Goal: Task Accomplishment & Management: Manage account settings

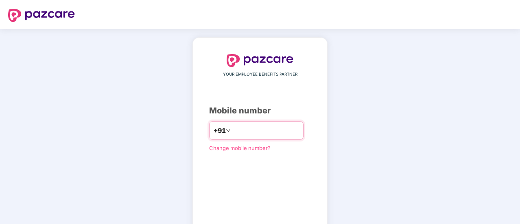
click at [245, 131] on input "number" at bounding box center [265, 130] width 67 height 13
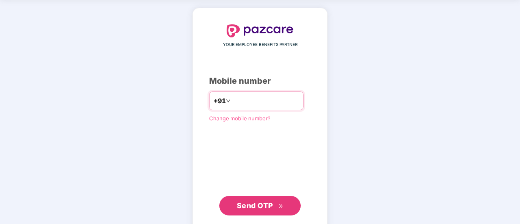
scroll to position [30, 0]
type input "**********"
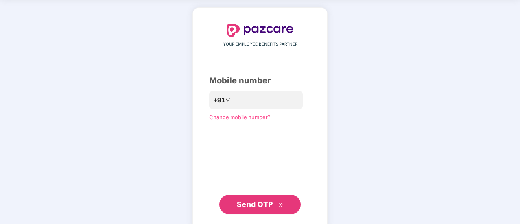
click at [250, 208] on span "Send OTP" at bounding box center [255, 204] width 36 height 9
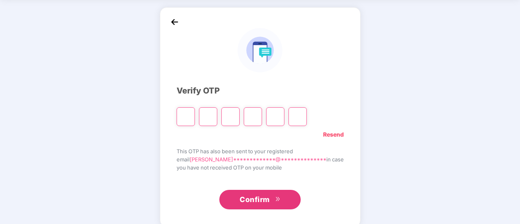
paste input "*"
type input "*"
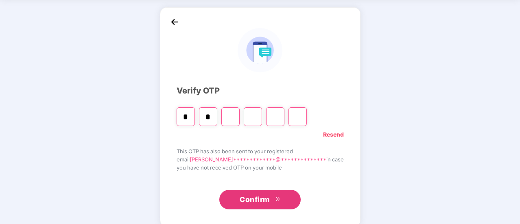
type input "*"
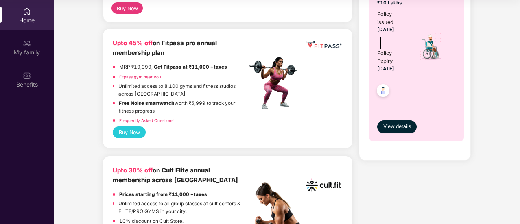
scroll to position [0, 0]
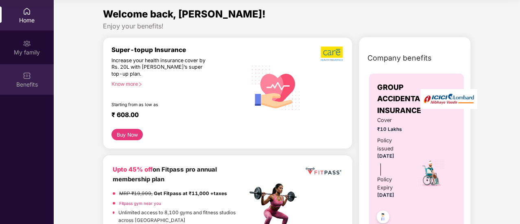
click at [24, 72] on img at bounding box center [27, 76] width 8 height 8
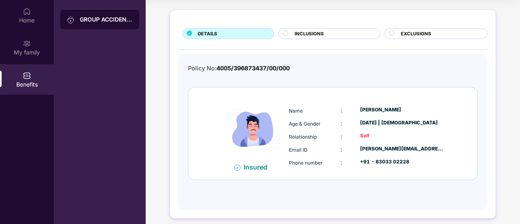
scroll to position [39, 0]
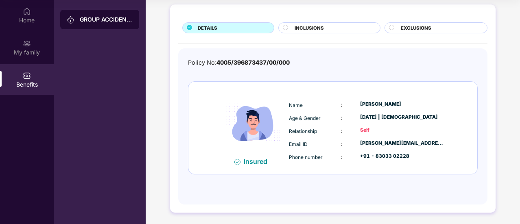
click at [317, 23] on div "INCLUSIONS" at bounding box center [329, 27] width 102 height 11
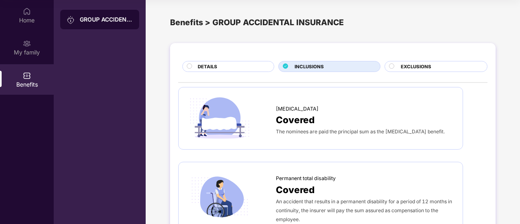
scroll to position [0, 0]
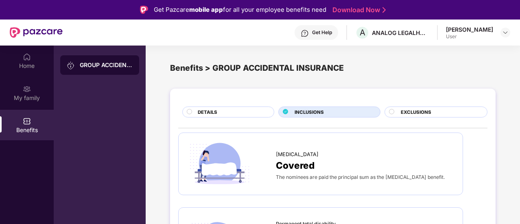
click at [390, 112] on circle at bounding box center [391, 111] width 5 height 5
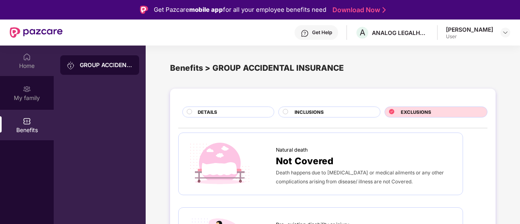
click at [19, 64] on div "Home" at bounding box center [27, 66] width 54 height 8
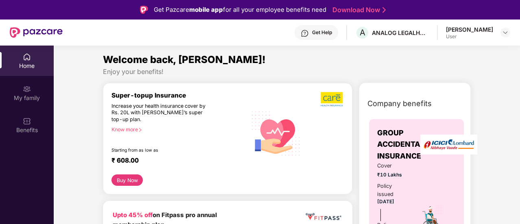
click at [313, 32] on div "Get Help" at bounding box center [322, 32] width 20 height 7
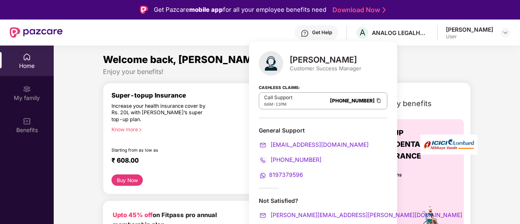
click at [344, 7] on link "Download Now" at bounding box center [357, 10] width 51 height 9
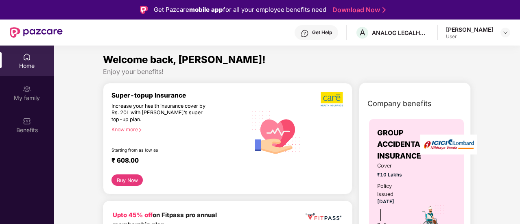
click at [29, 30] on img at bounding box center [36, 32] width 53 height 11
click at [504, 30] on img at bounding box center [505, 32] width 7 height 7
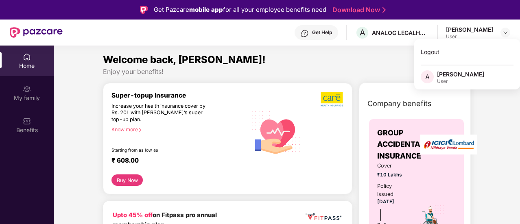
click at [314, 90] on div "Super-topup Insurance Increase your health insurance cover by Rs. 20L with [PER…" at bounding box center [227, 139] width 249 height 112
